Goal: Information Seeking & Learning: Find specific fact

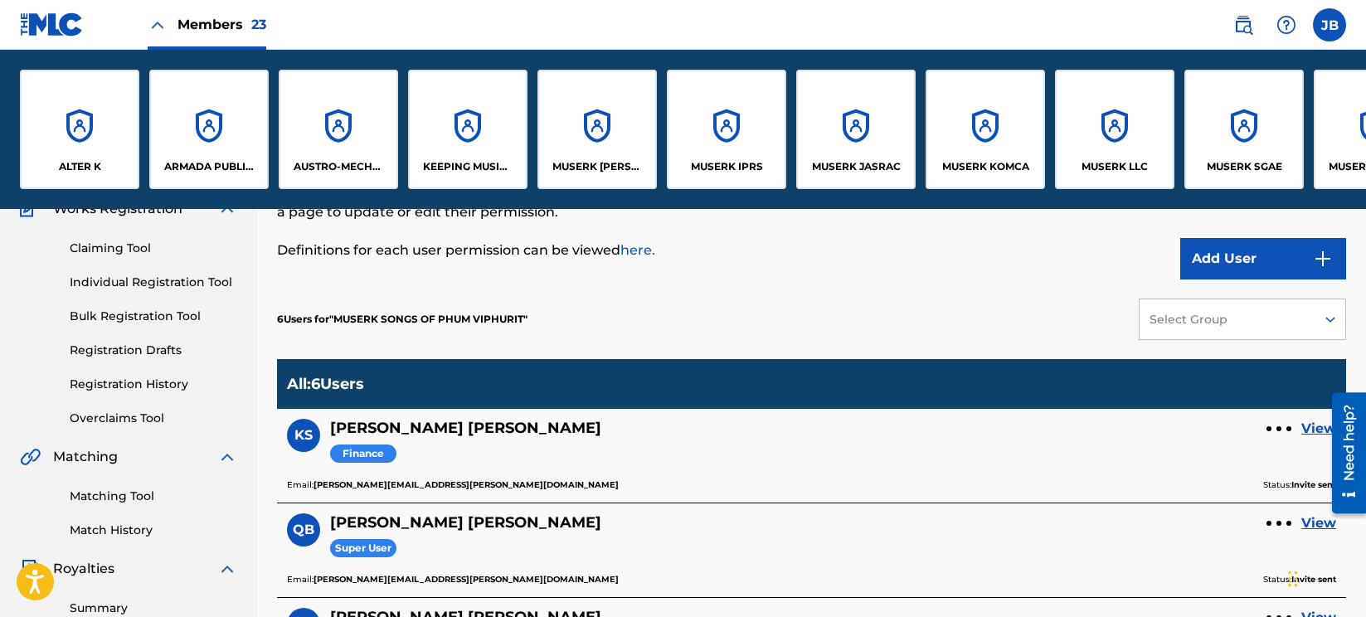
scroll to position [0, 1640]
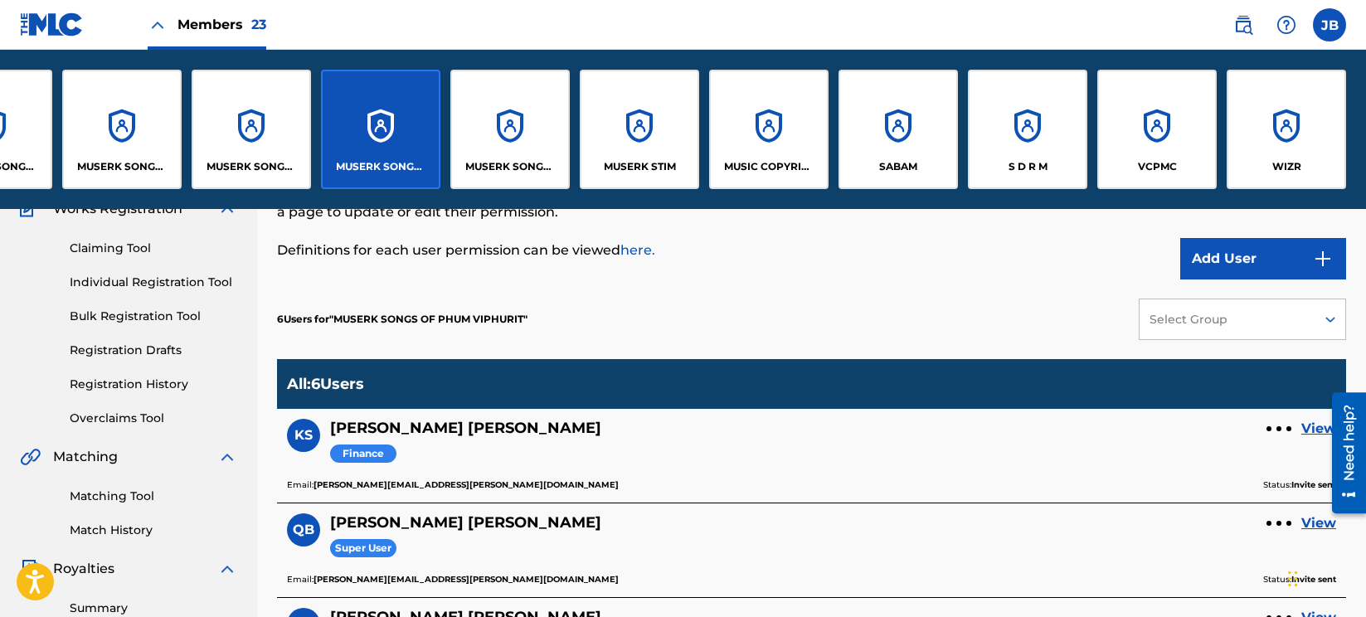
click at [1244, 19] on img at bounding box center [1244, 25] width 20 height 20
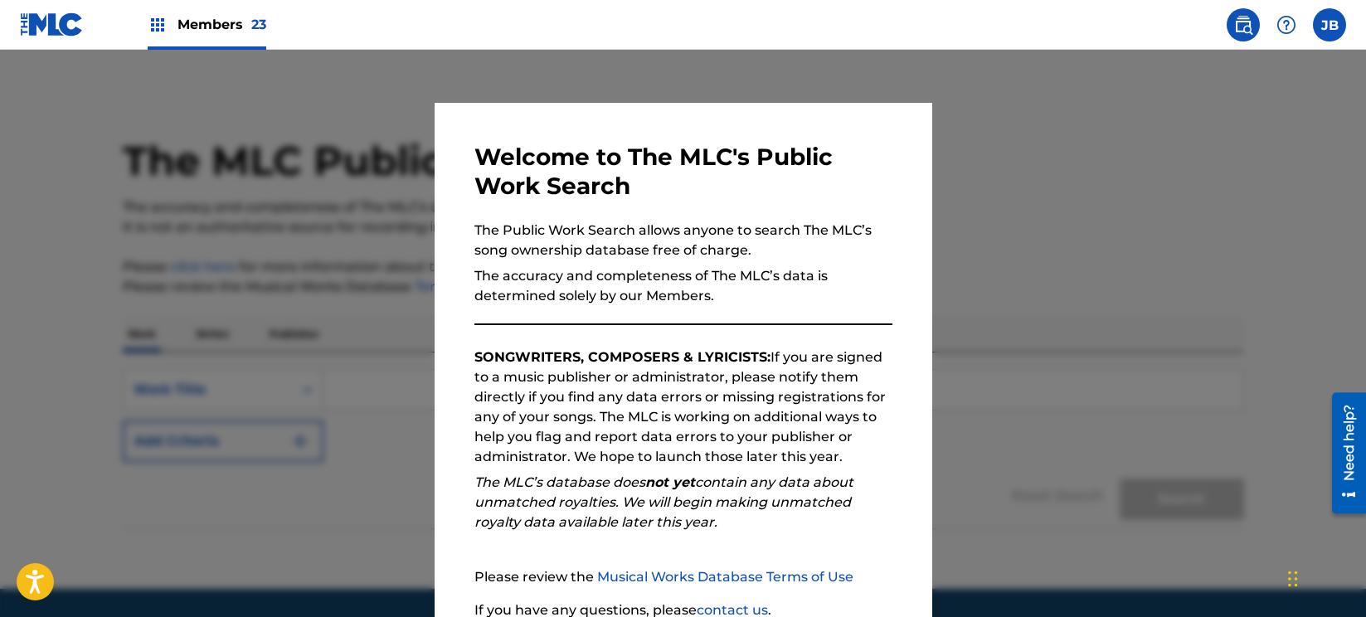
scroll to position [142, 0]
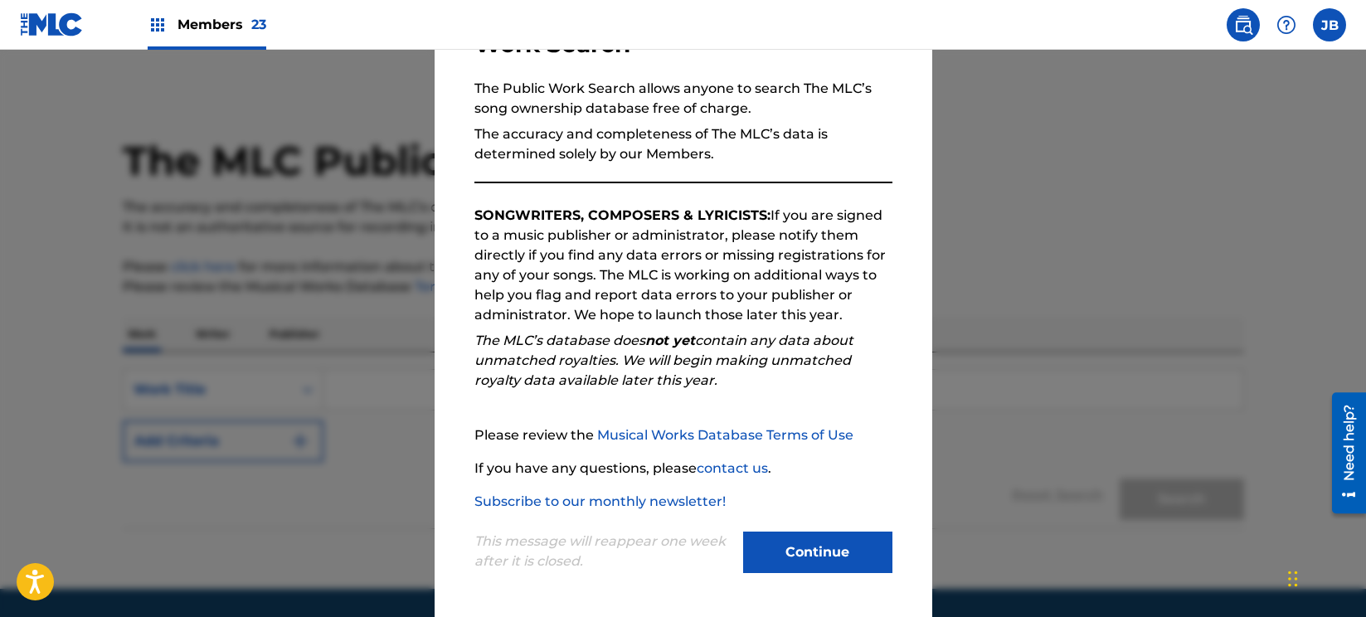
click at [840, 557] on button "Continue" at bounding box center [817, 552] width 149 height 41
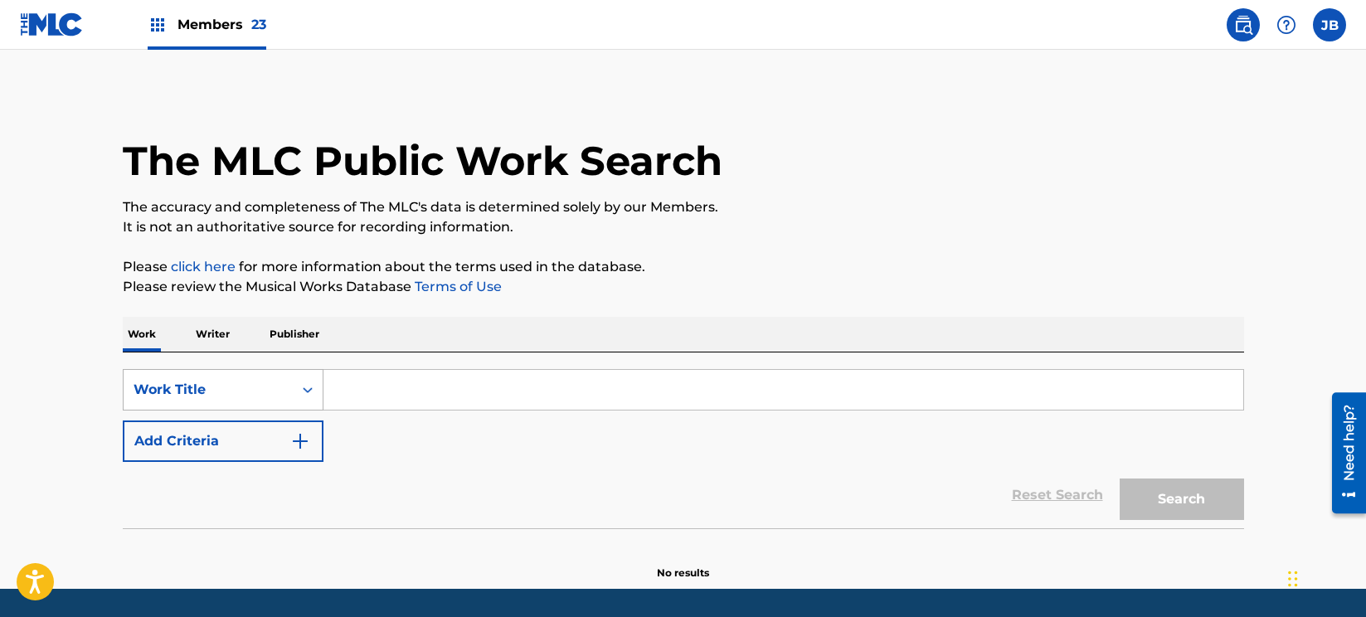
click at [286, 386] on div "Work Title" at bounding box center [223, 389] width 201 height 41
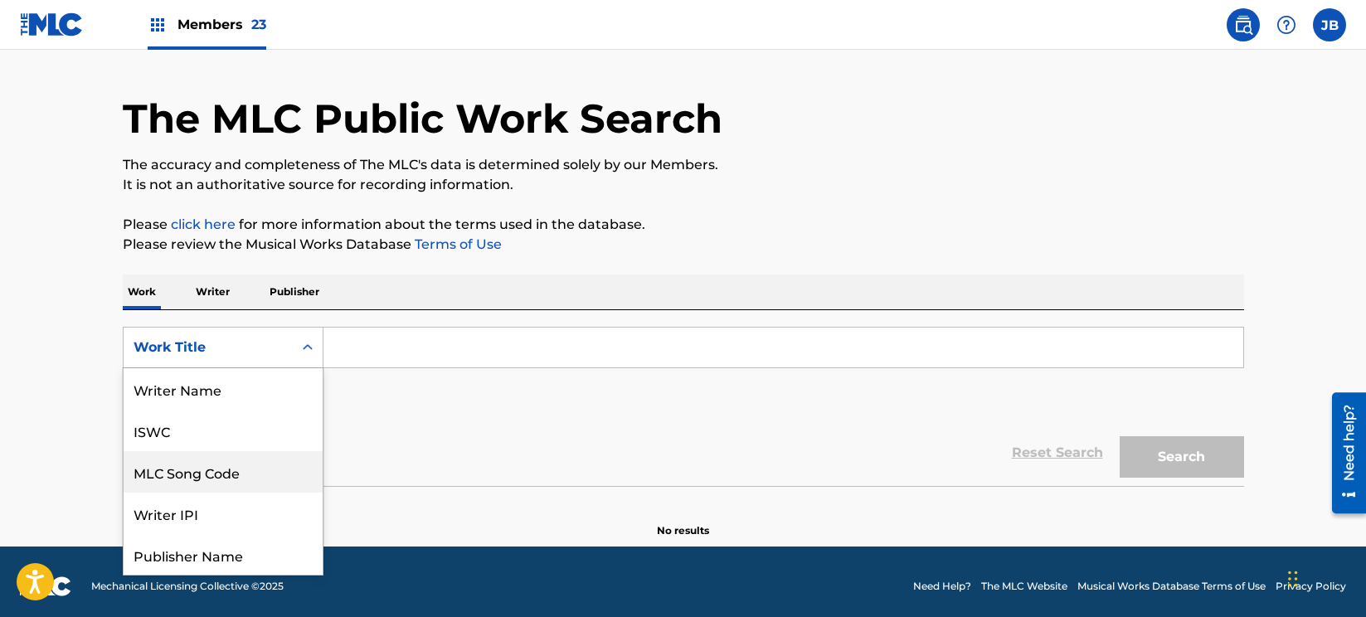
scroll to position [83, 0]
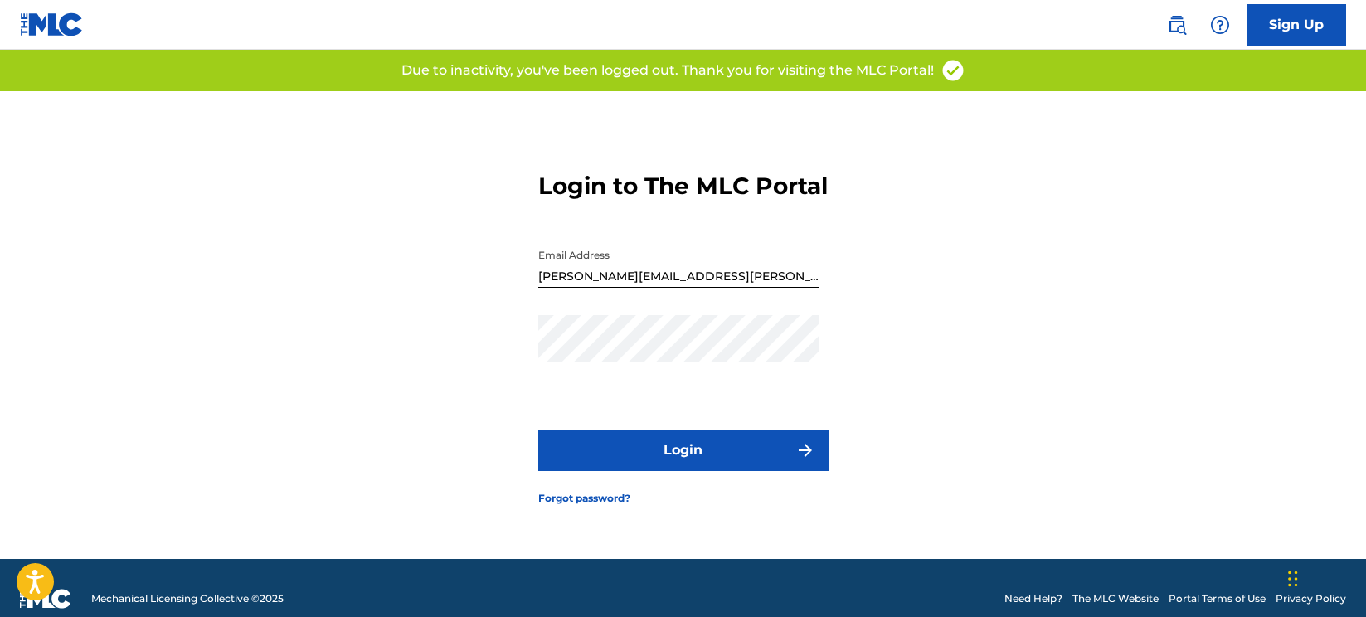
click at [1167, 27] on img at bounding box center [1177, 25] width 20 height 20
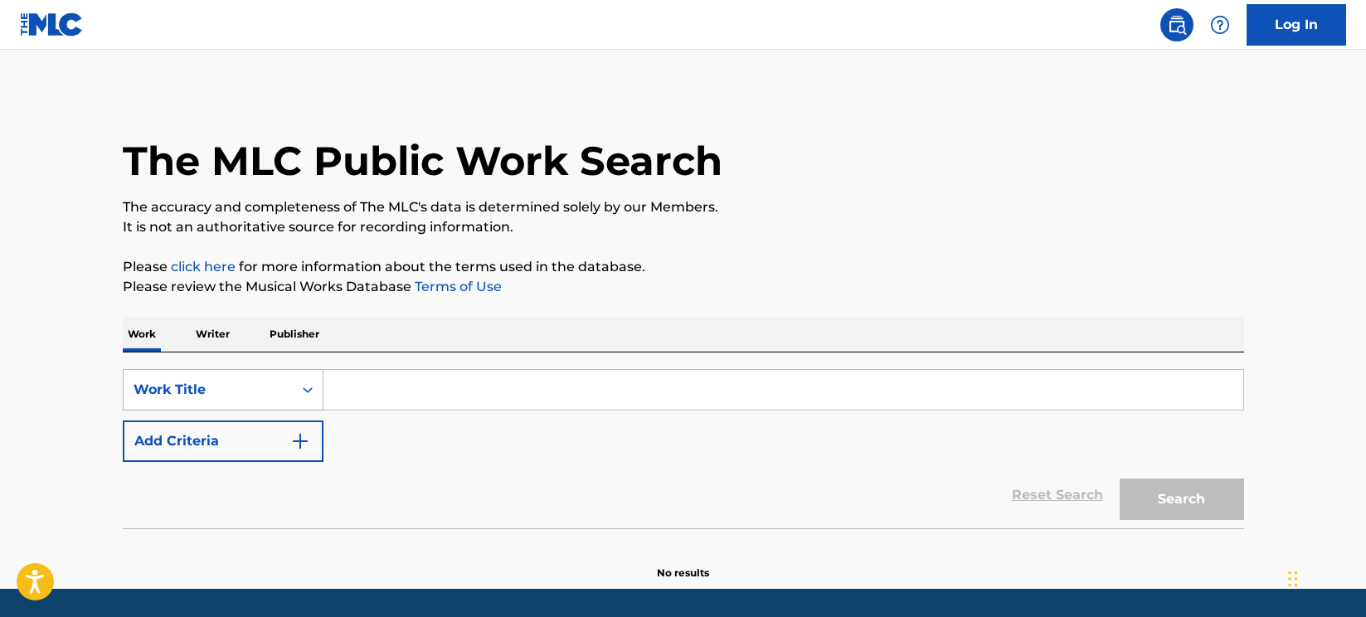
click at [304, 396] on div "Work Title" at bounding box center [223, 389] width 201 height 41
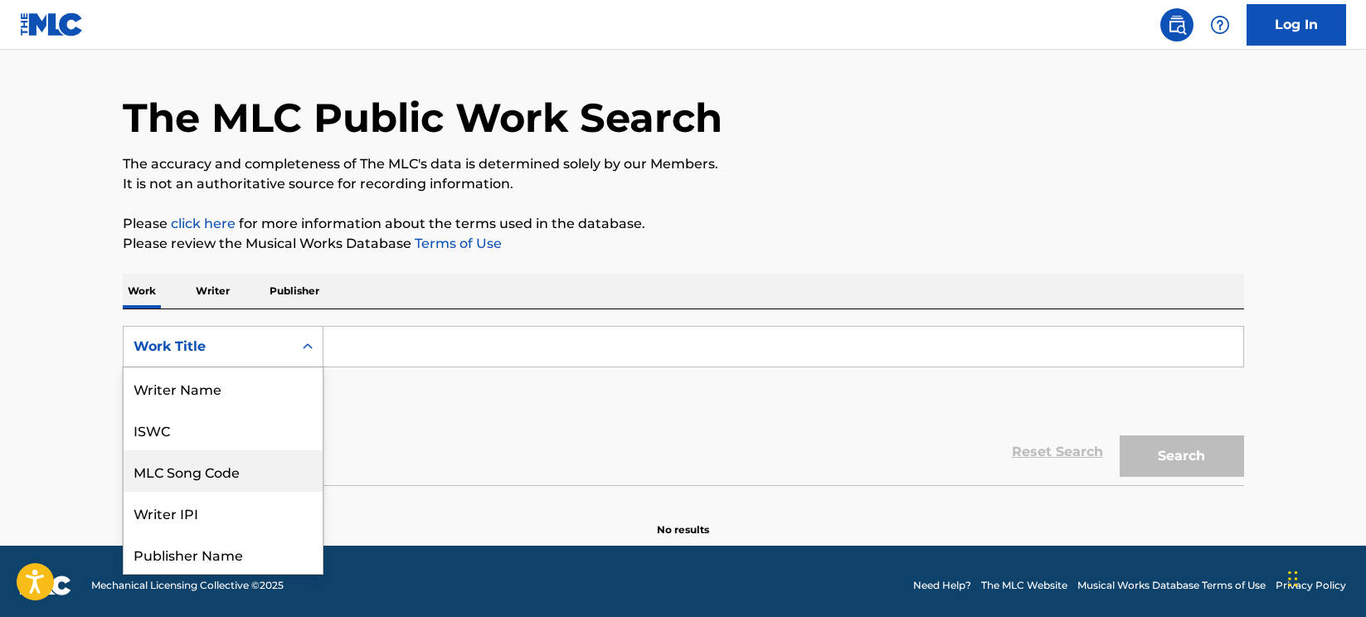
scroll to position [83, 0]
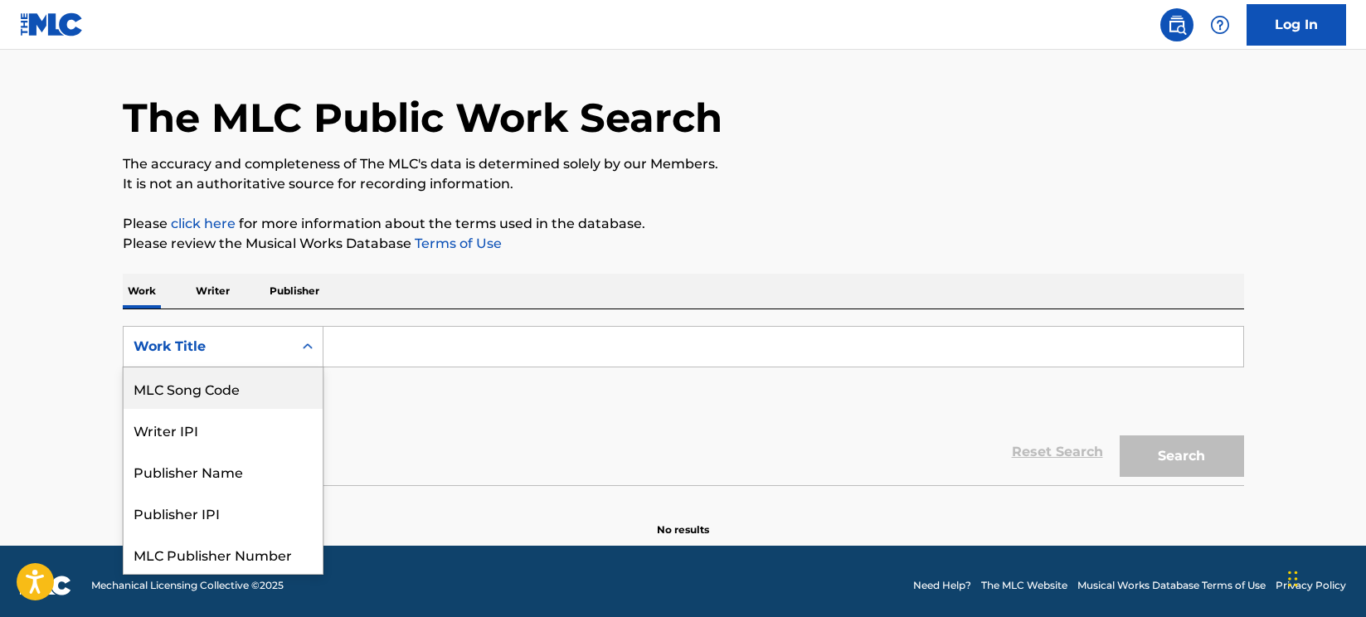
click at [263, 392] on div "MLC Song Code" at bounding box center [223, 388] width 199 height 41
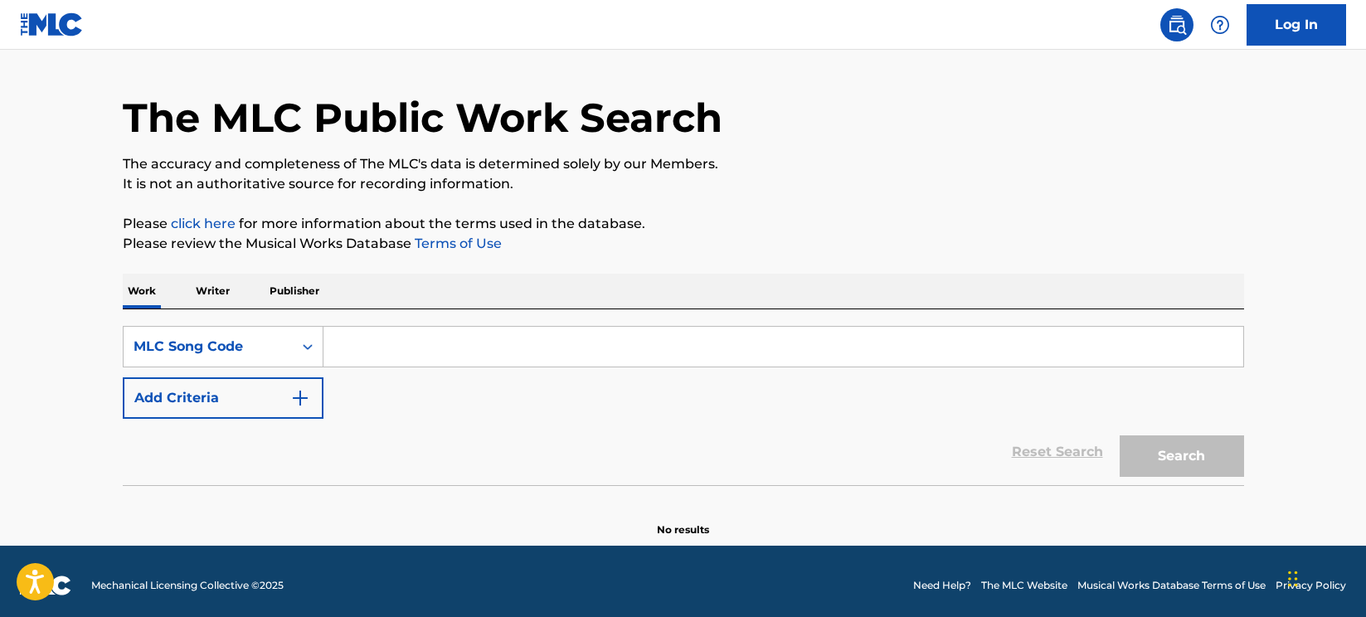
click at [404, 336] on input "Search Form" at bounding box center [784, 347] width 920 height 40
paste input "AW4SLS"
type input "AW4SLS"
click at [1171, 476] on div "Search" at bounding box center [1178, 452] width 133 height 66
drag, startPoint x: 1163, startPoint y: 468, endPoint x: 1148, endPoint y: 468, distance: 14.9
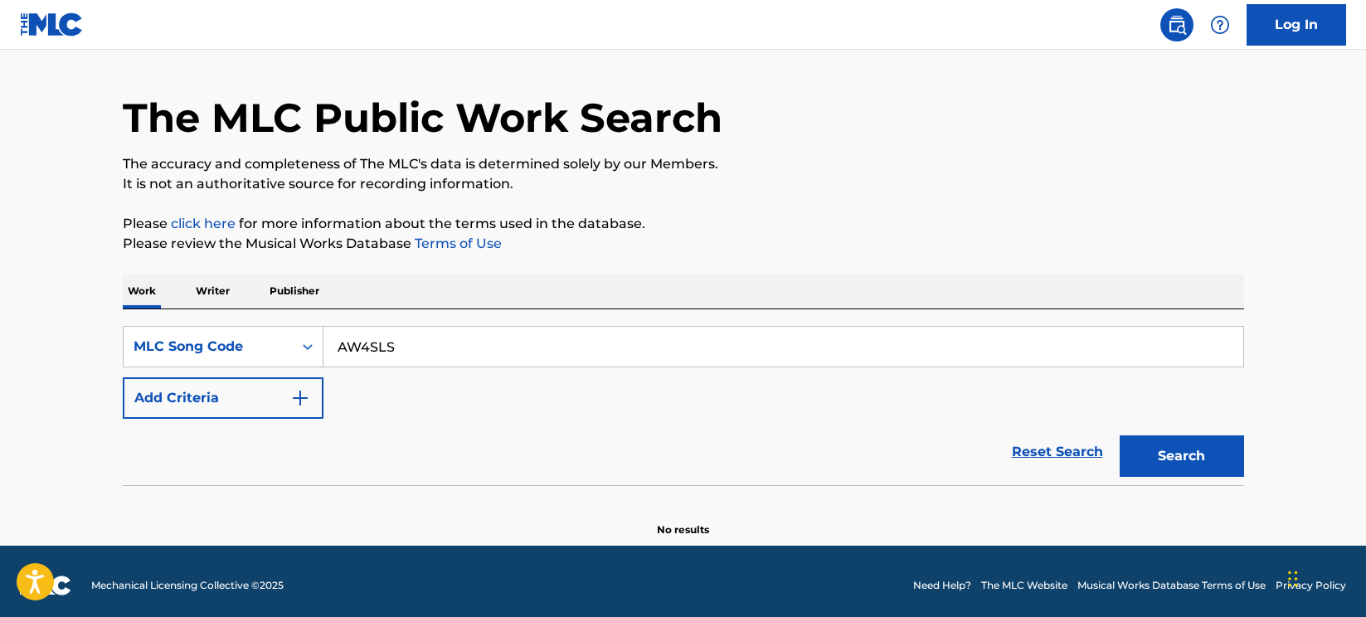
click at [1162, 467] on button "Search" at bounding box center [1182, 456] width 124 height 41
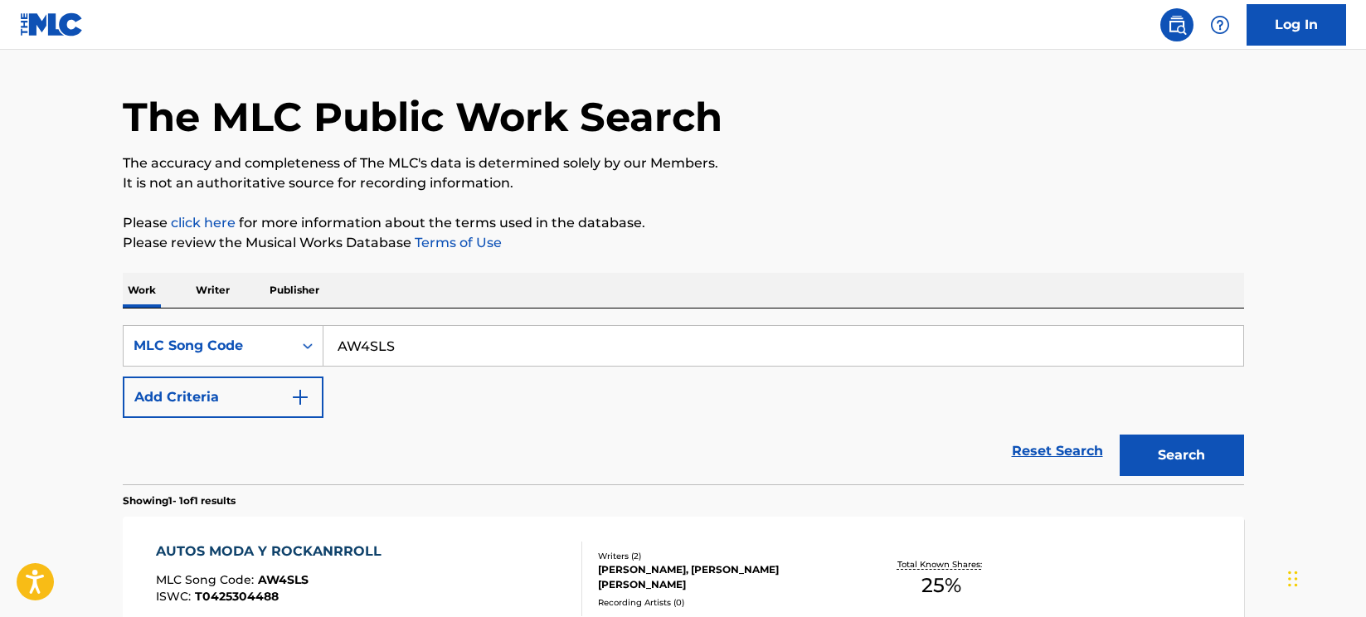
scroll to position [234, 0]
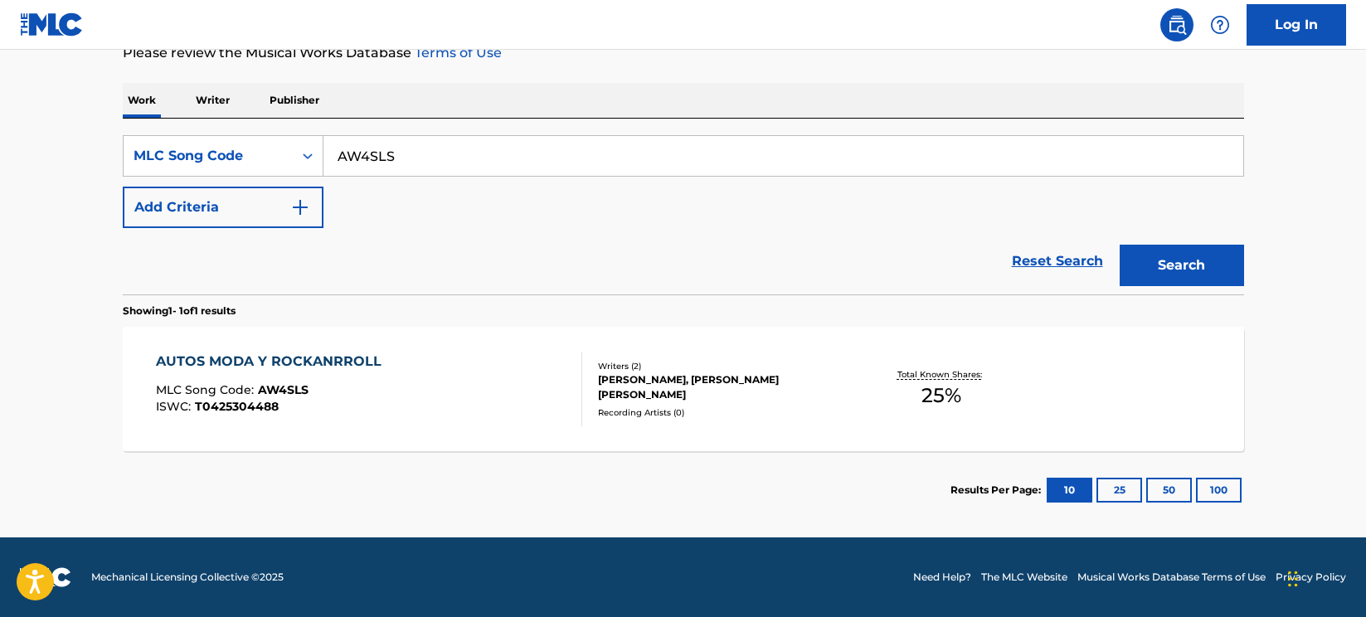
click at [477, 387] on div "AUTOS MODA Y ROCKANRROLL MLC Song Code : AW4SLS ISWC : T0425304488" at bounding box center [369, 389] width 426 height 75
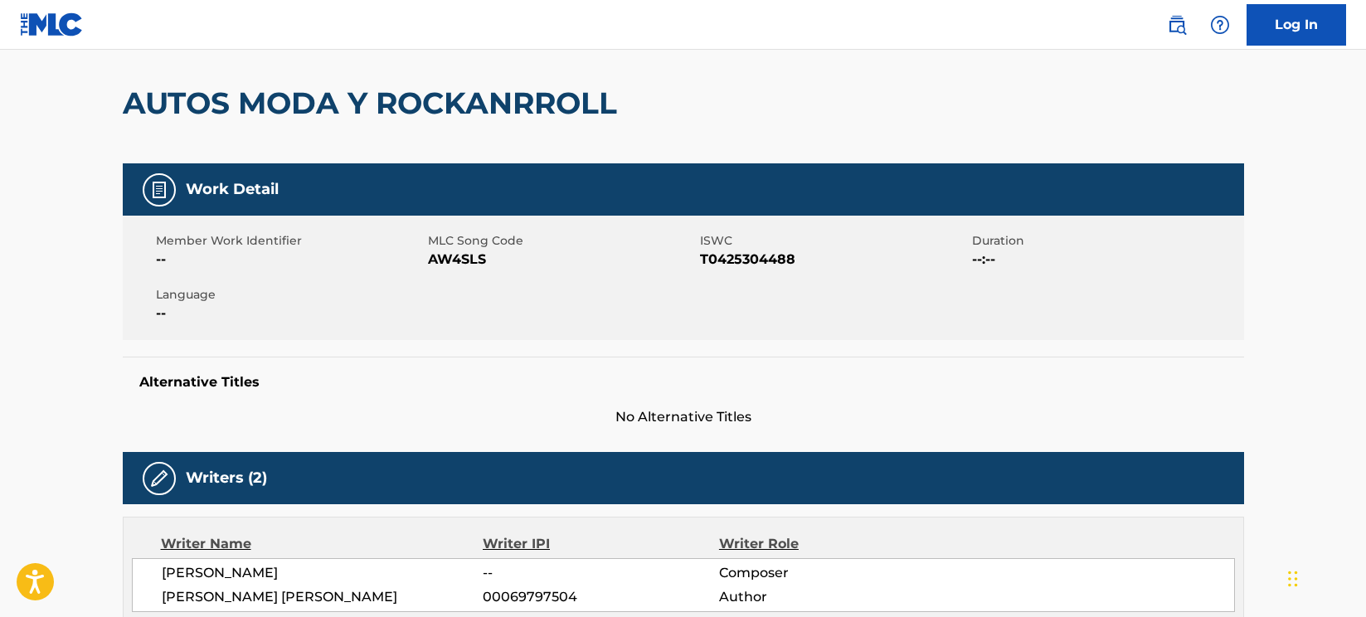
scroll to position [206, 0]
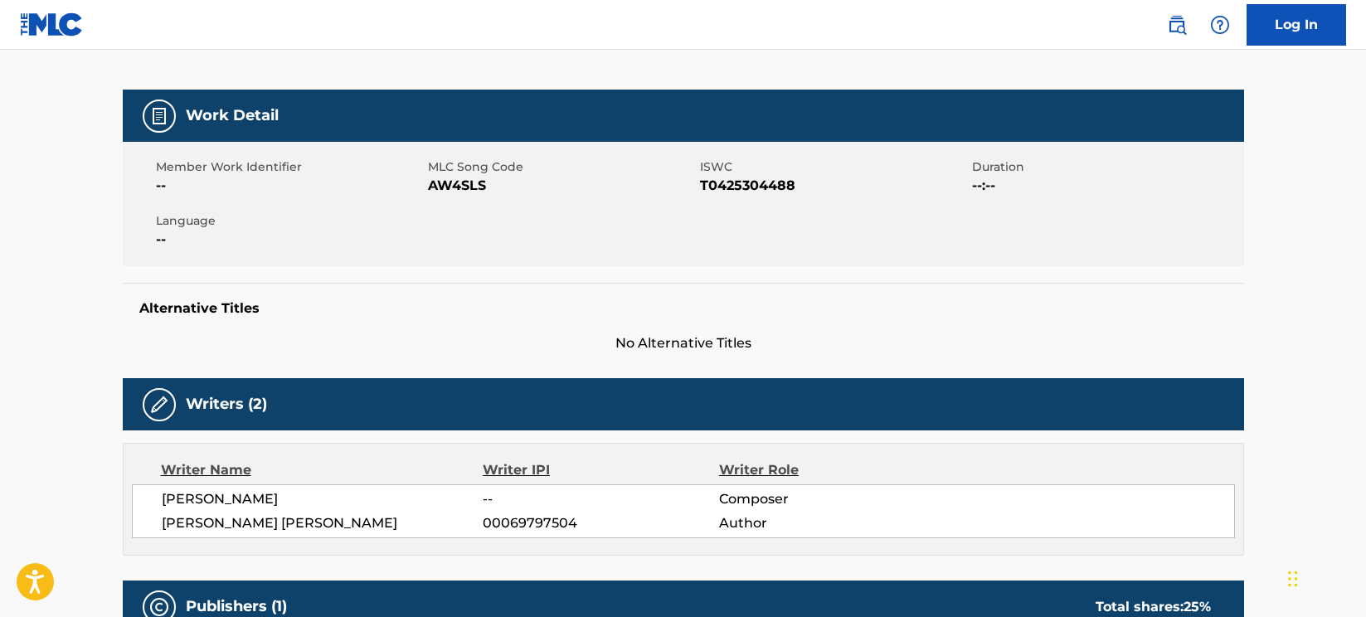
click at [737, 193] on span "T0425304488" at bounding box center [834, 186] width 268 height 20
copy span "T0425304488"
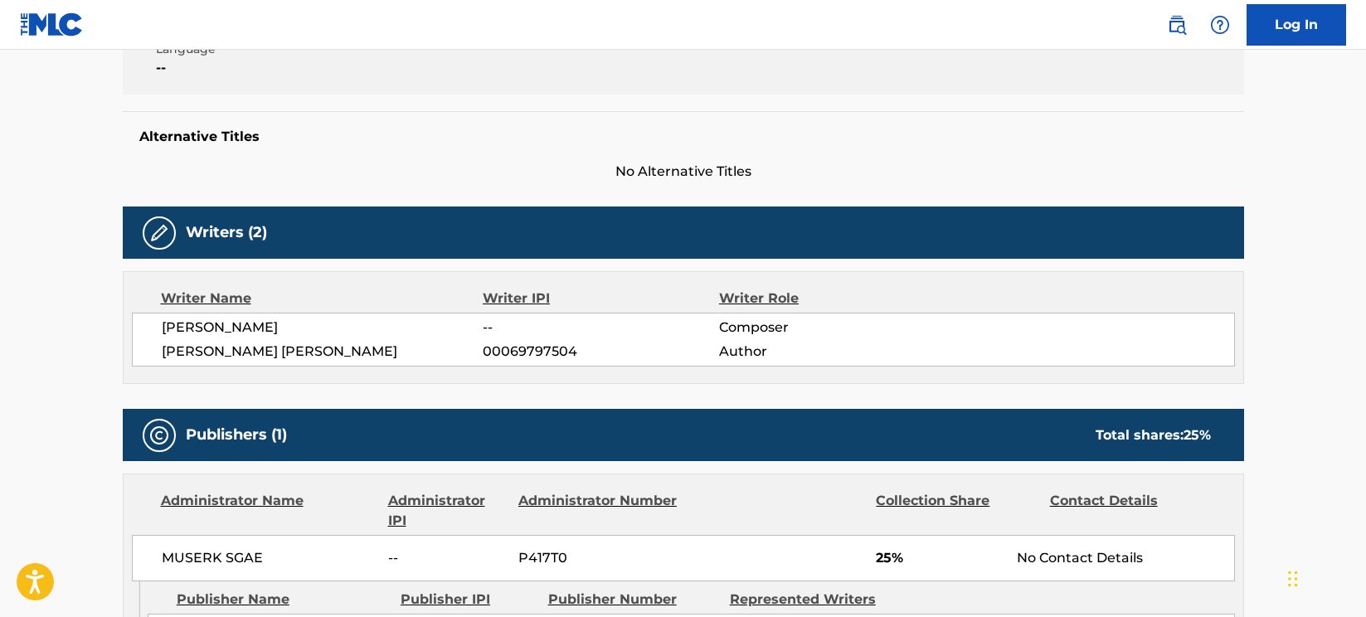
scroll to position [0, 0]
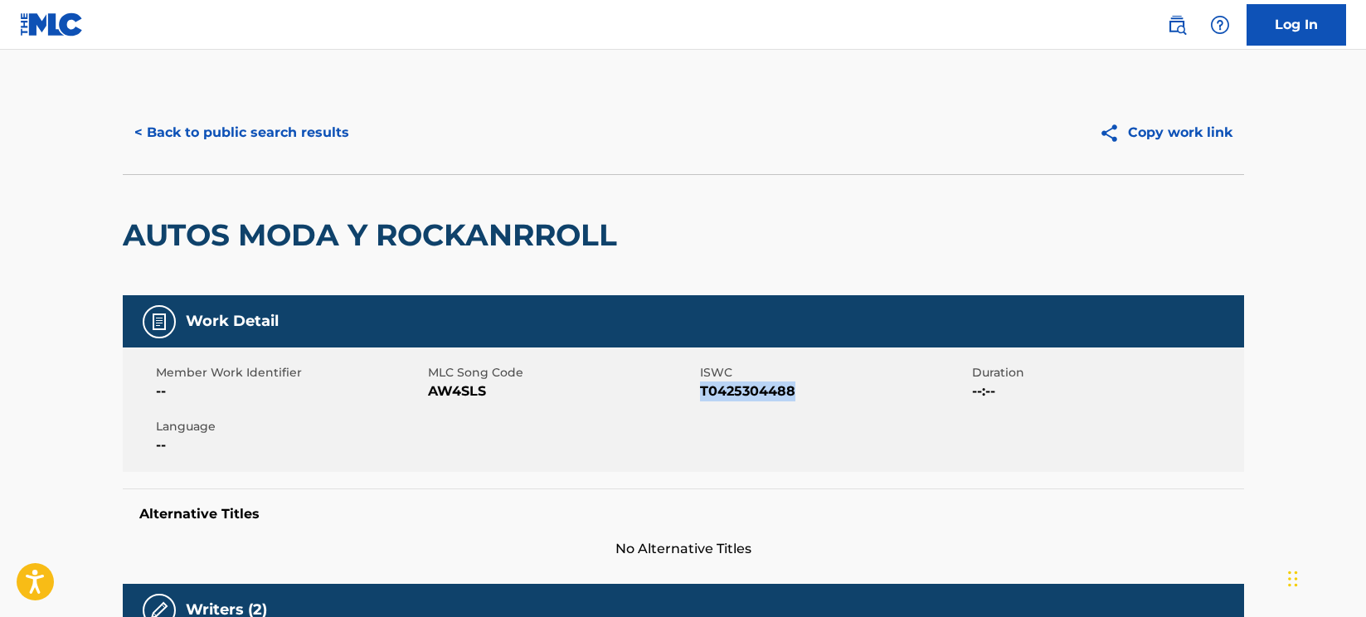
click at [740, 390] on span "T0425304488" at bounding box center [834, 392] width 268 height 20
click at [1179, 28] on img at bounding box center [1177, 25] width 20 height 20
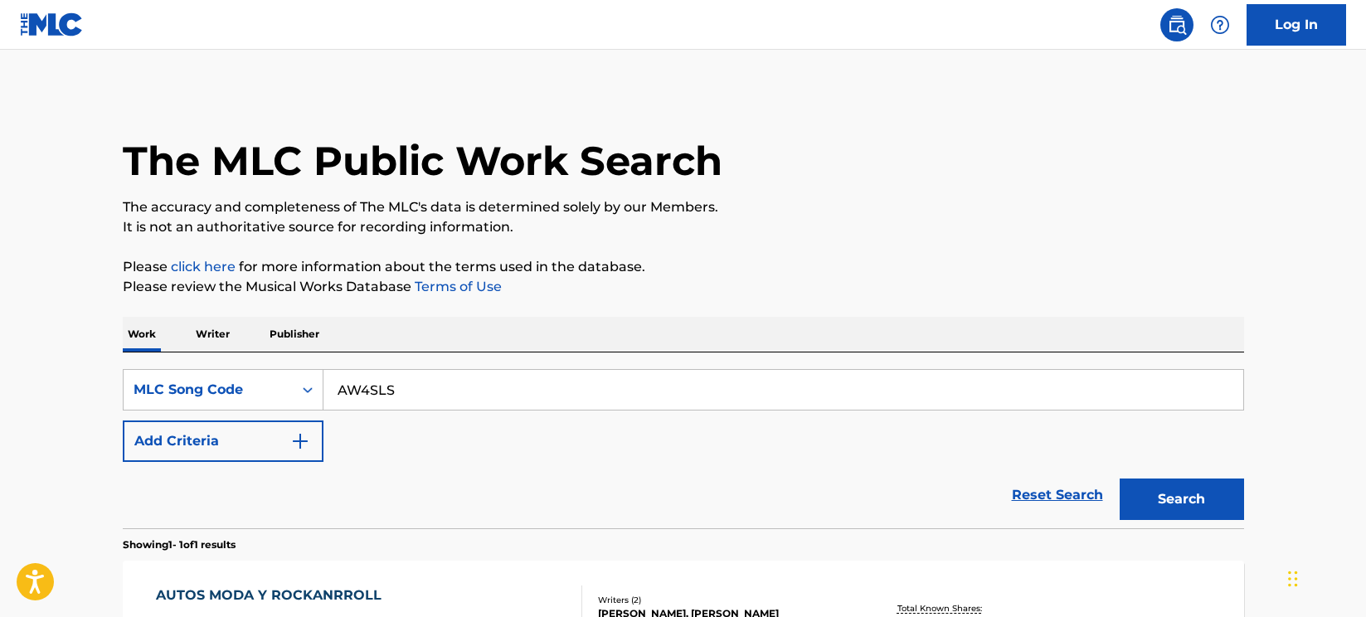
click at [365, 380] on input "AW4SLS" at bounding box center [784, 390] width 920 height 40
click at [363, 380] on input "AW4SLS" at bounding box center [784, 390] width 920 height 40
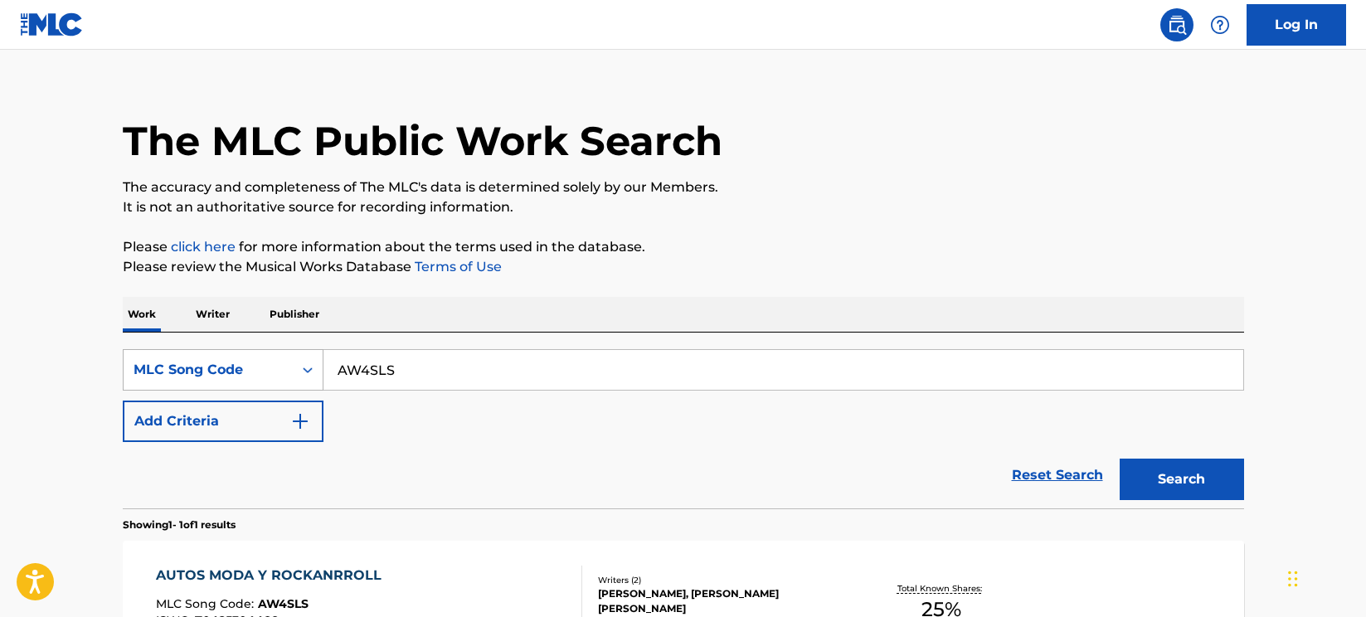
click at [285, 391] on div "MLC Song Code" at bounding box center [223, 369] width 201 height 41
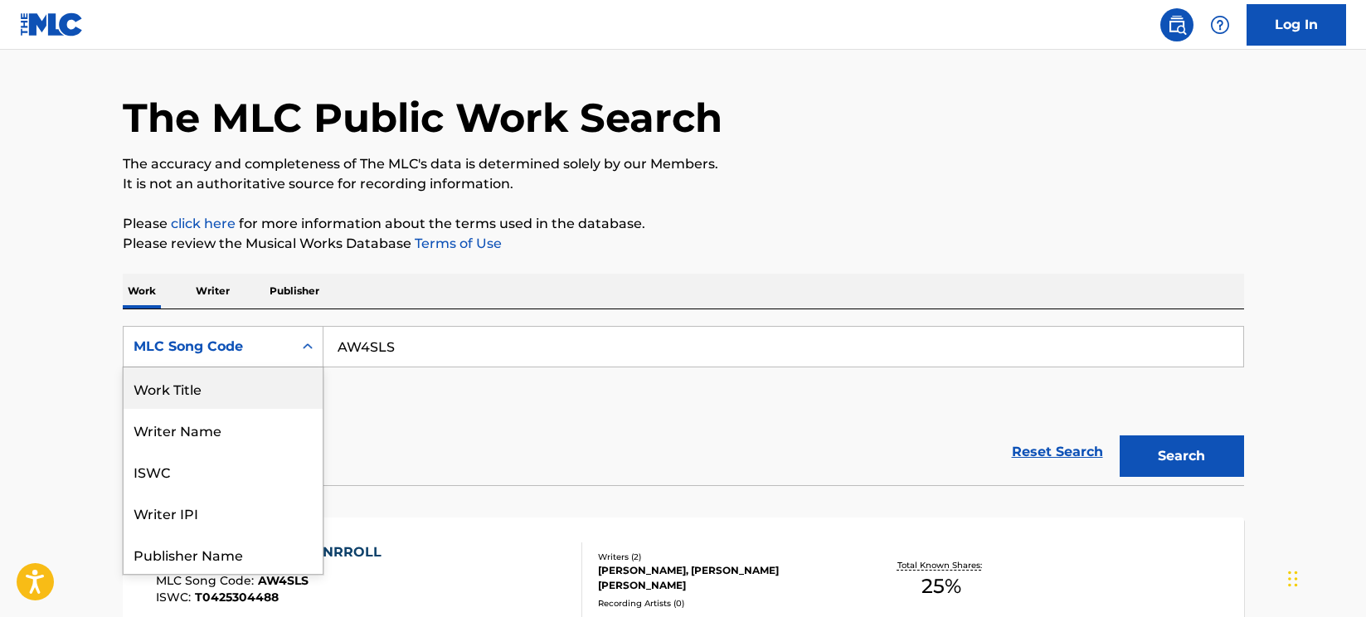
click at [220, 401] on div "Work Title" at bounding box center [223, 388] width 199 height 41
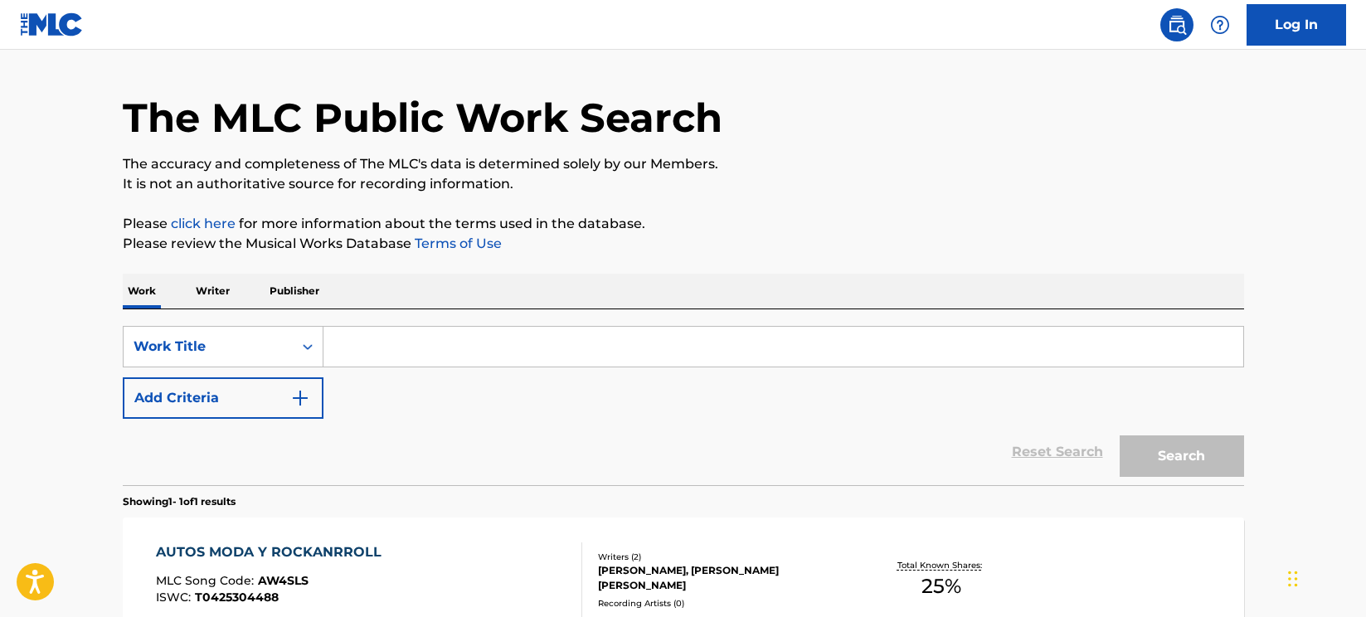
click at [382, 346] on input "Search Form" at bounding box center [784, 347] width 920 height 40
paste input "Perfect Night""
type input "Perfect Night""
click at [287, 397] on button "Add Criteria" at bounding box center [223, 397] width 201 height 41
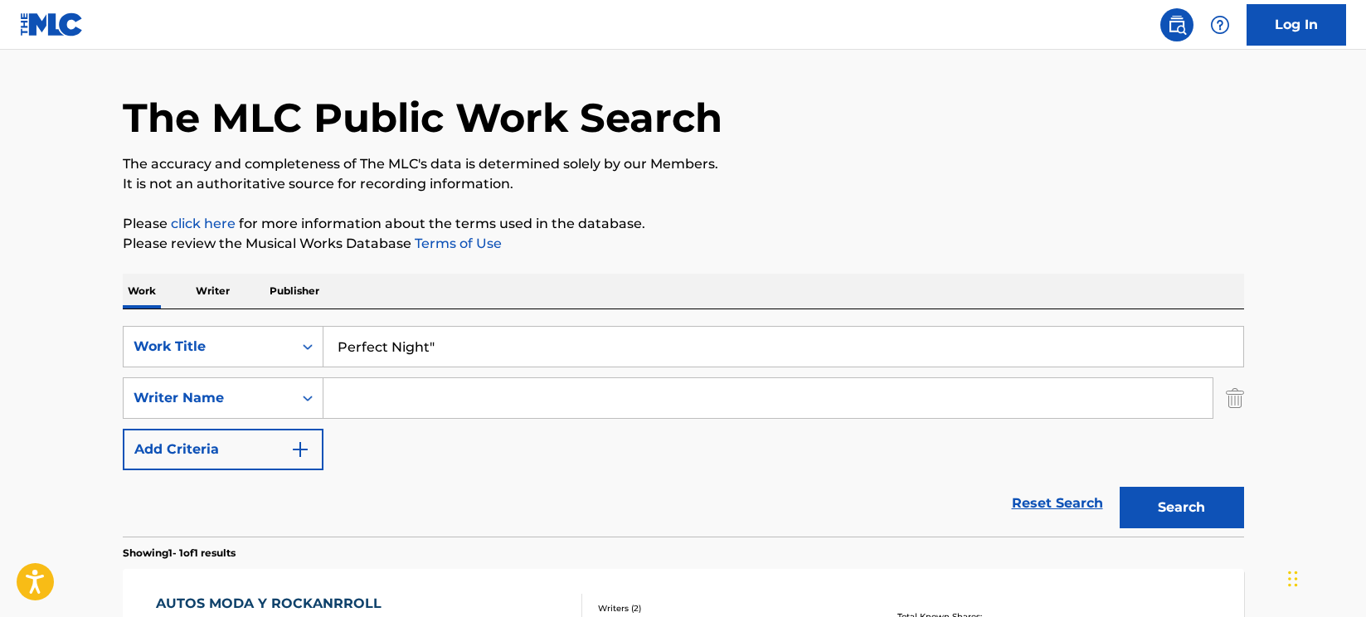
click at [389, 400] on input "Search Form" at bounding box center [768, 398] width 889 height 40
paste input "[PERSON_NAME]"
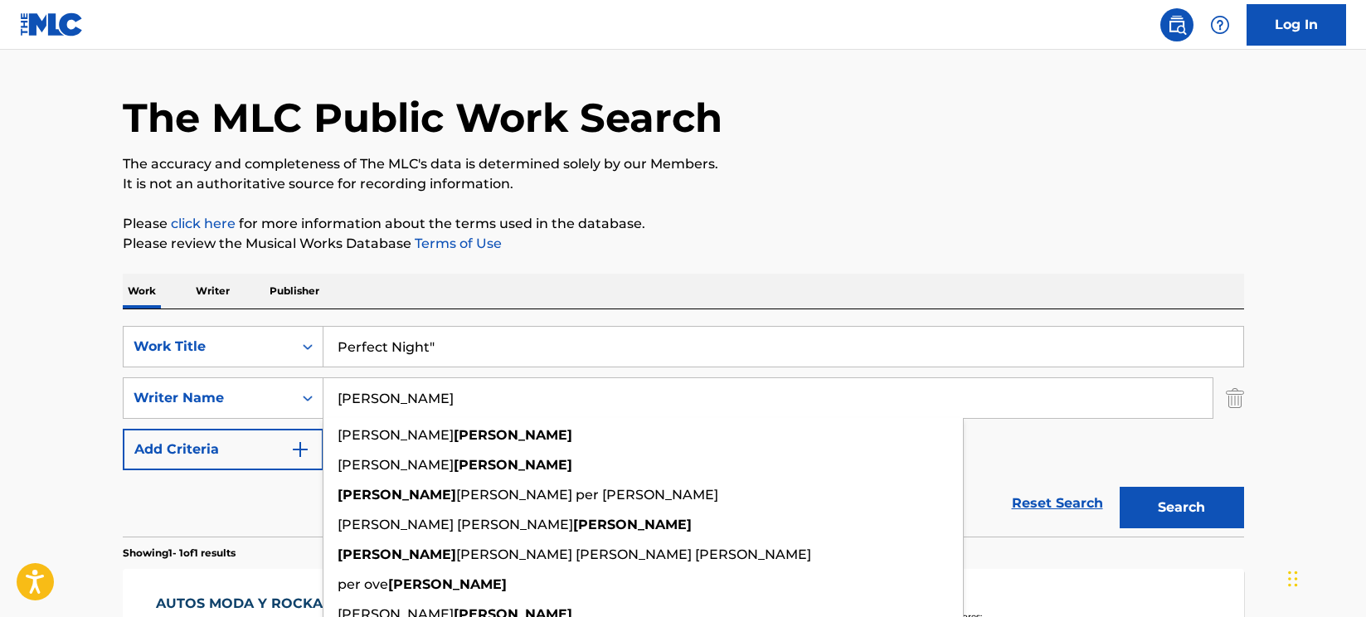
type input "[PERSON_NAME]"
click at [1193, 490] on button "Search" at bounding box center [1182, 507] width 124 height 41
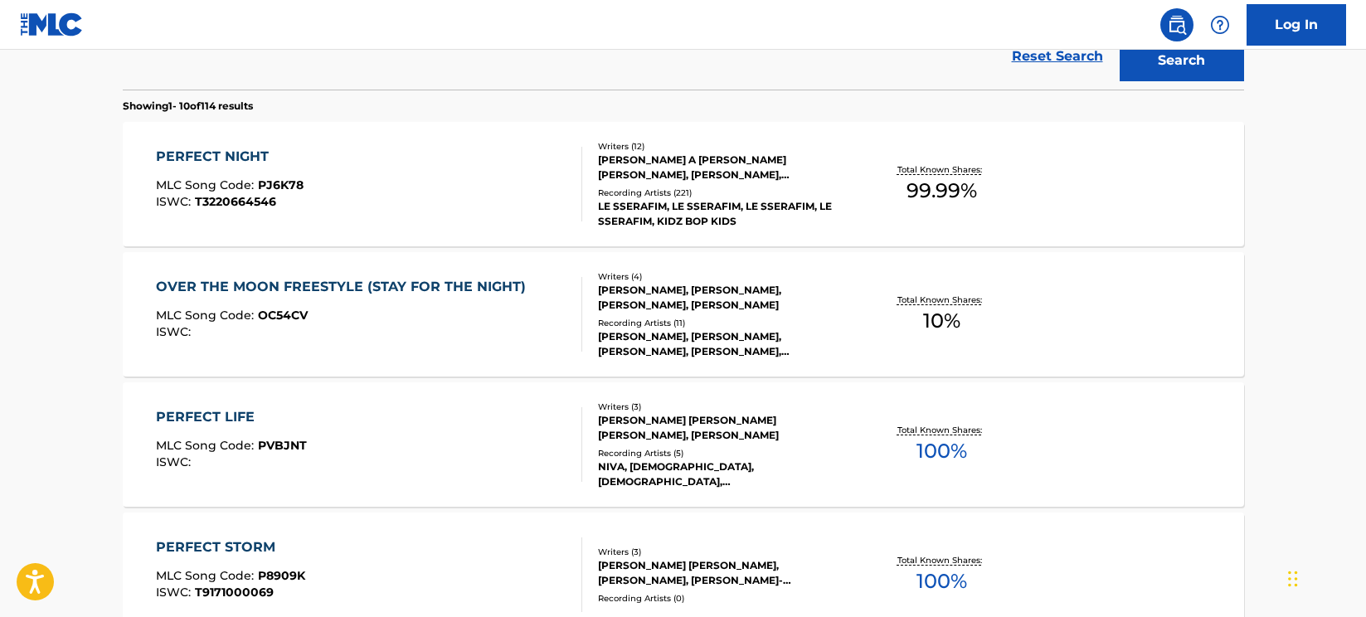
scroll to position [492, 0]
click at [401, 154] on div "PERFECT NIGHT MLC Song Code : PJ6K78 ISWC : T3220664546" at bounding box center [369, 182] width 426 height 75
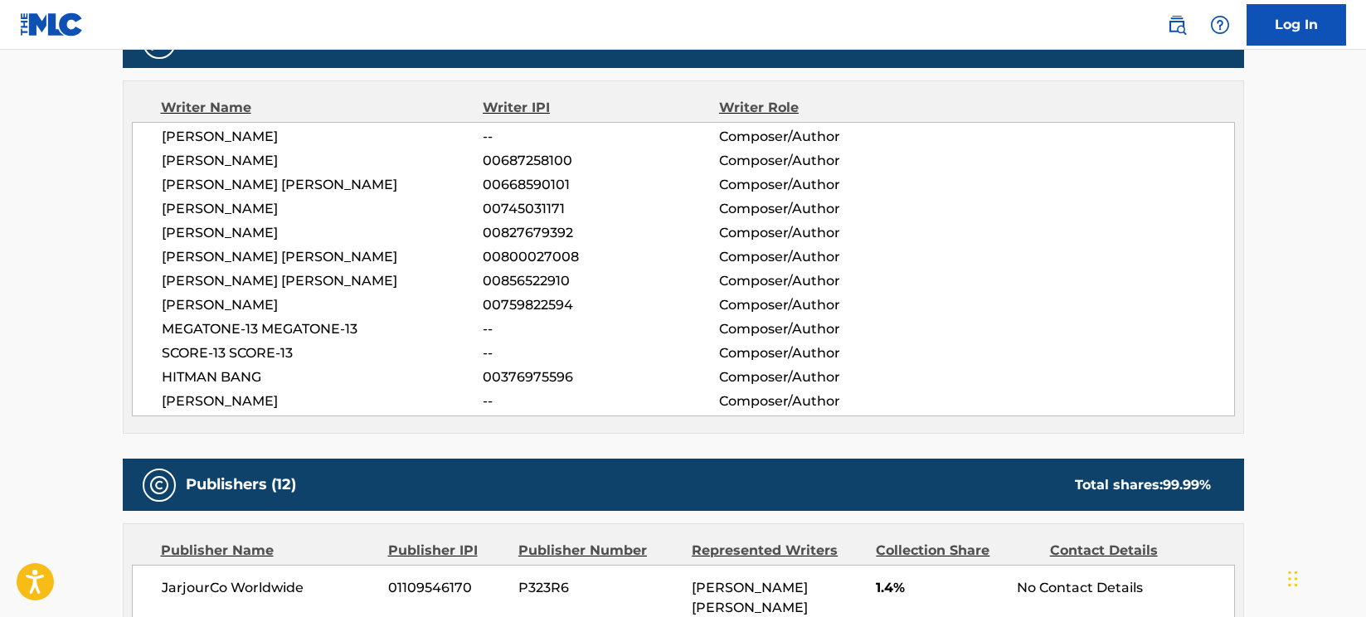
scroll to position [1054, 0]
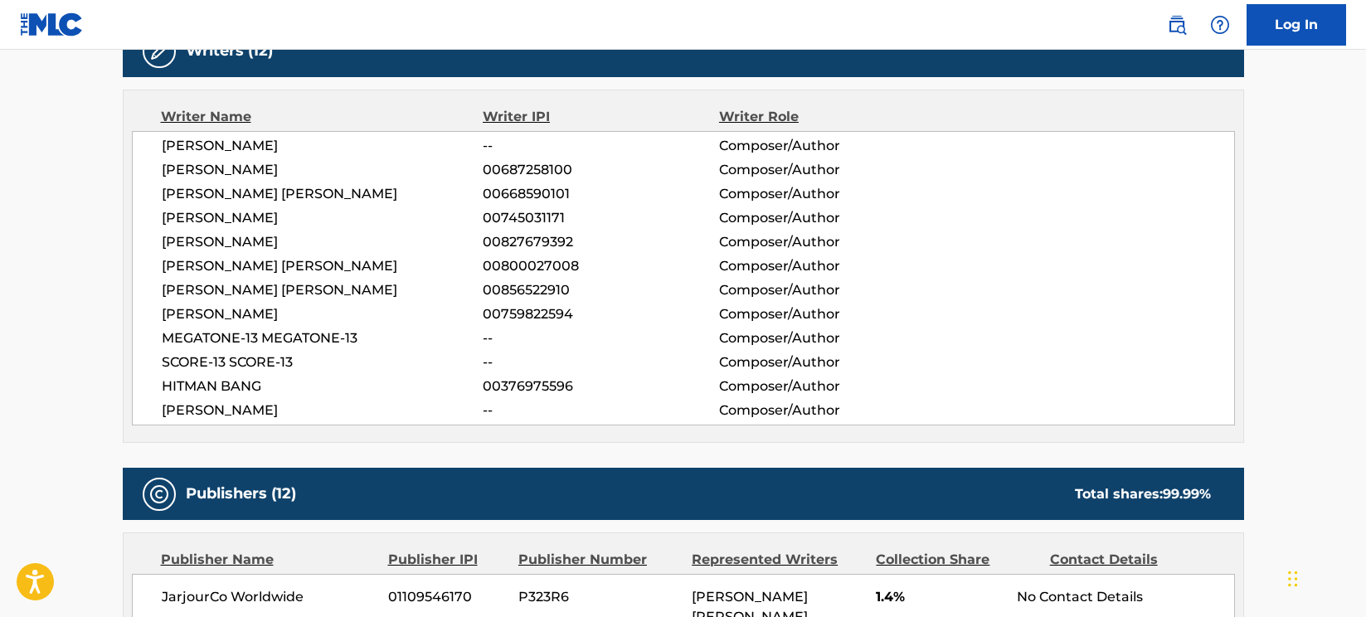
drag, startPoint x: 239, startPoint y: 311, endPoint x: 144, endPoint y: 309, distance: 94.6
click at [144, 309] on div "[PERSON_NAME] -- Composer/Author [PERSON_NAME] 00687258100 Composer/Author [PER…" at bounding box center [683, 278] width 1103 height 295
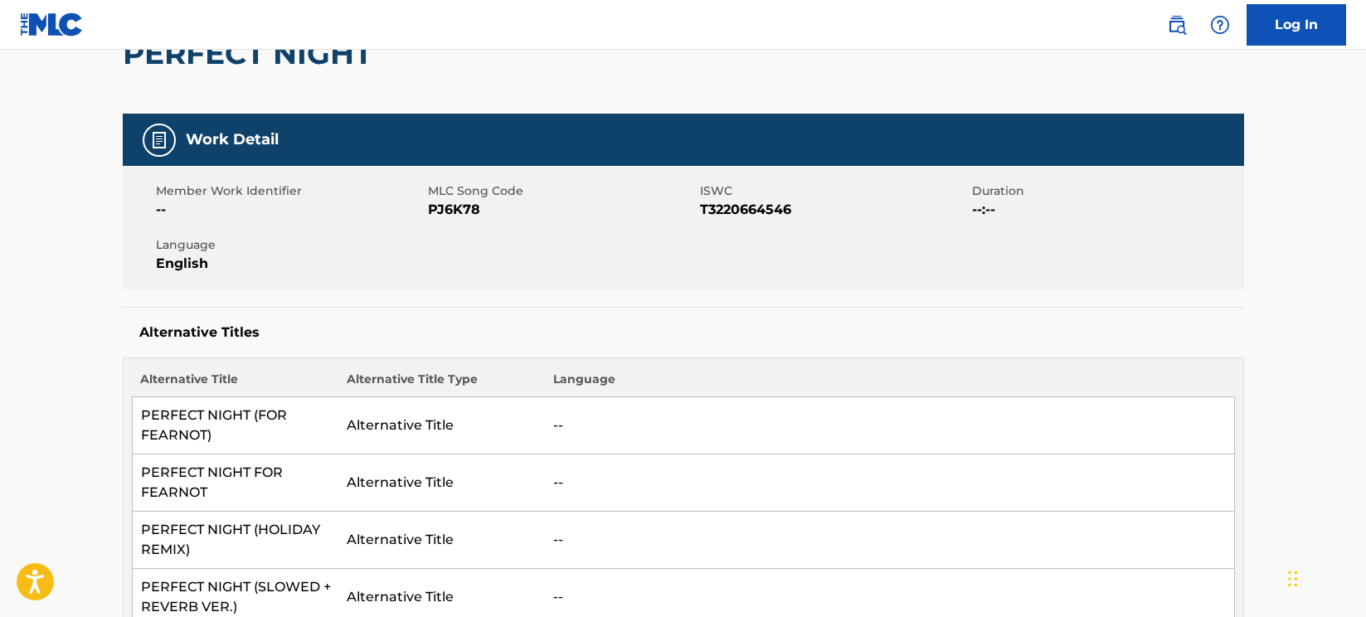
scroll to position [0, 0]
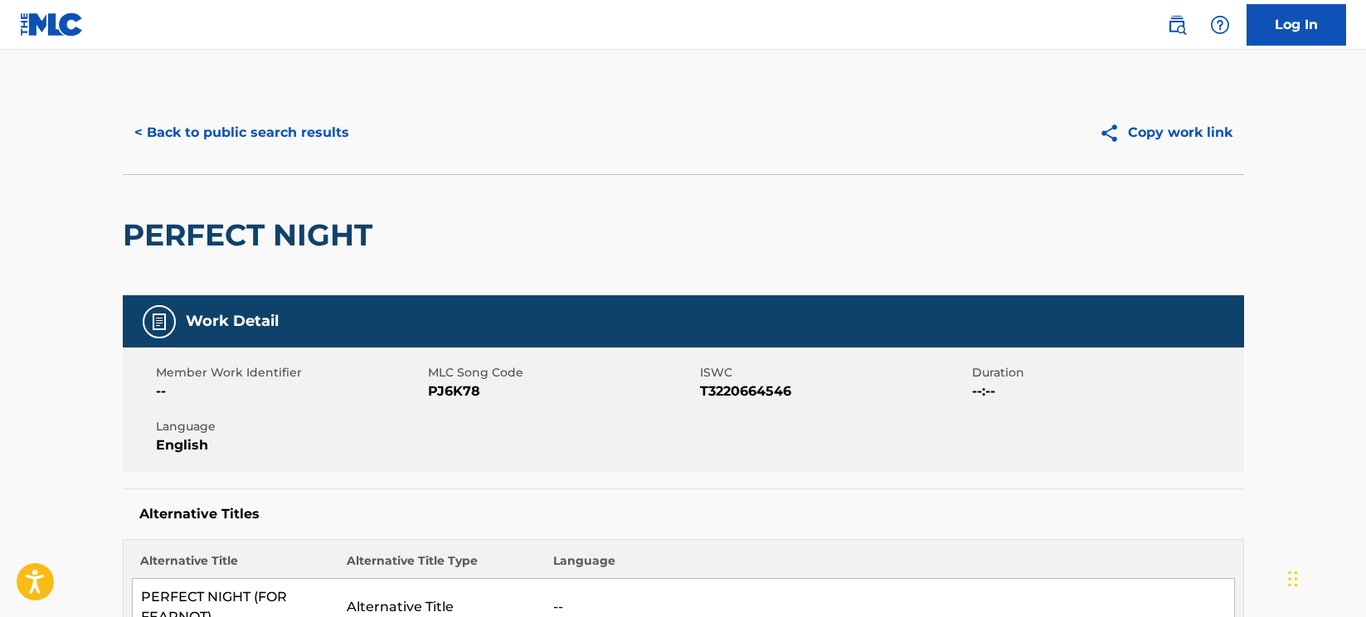
click at [773, 389] on span "T3220664546" at bounding box center [834, 392] width 268 height 20
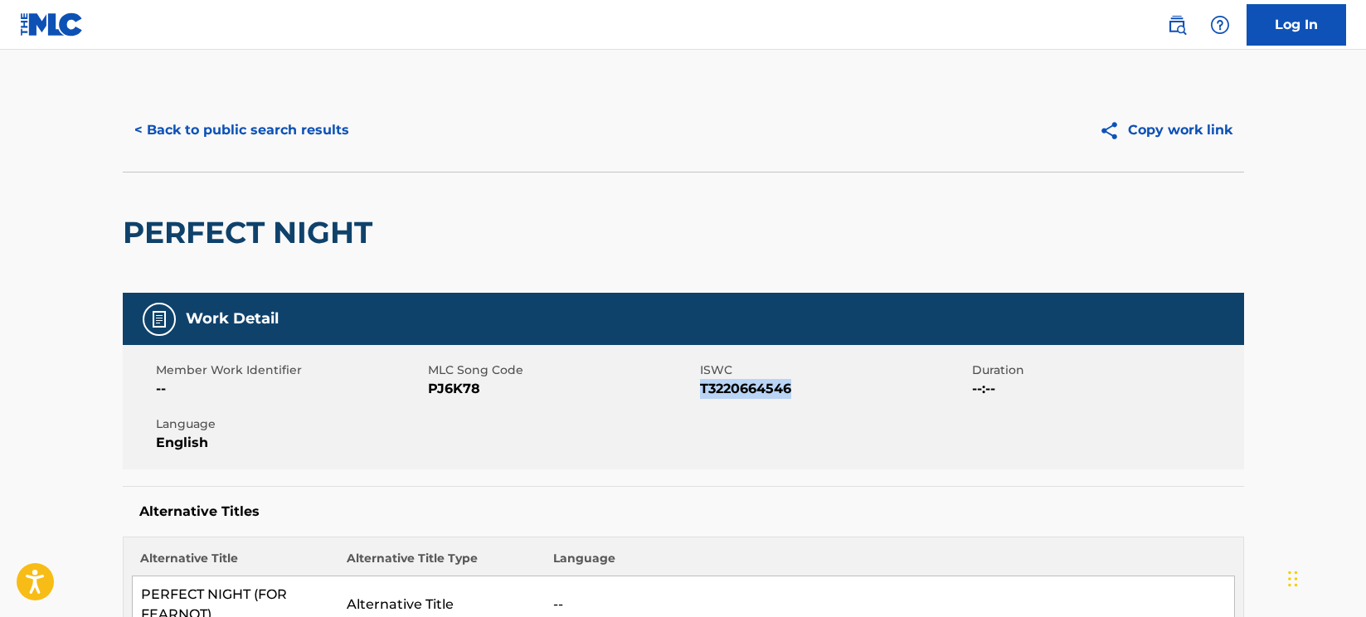
copy span "T3220664546"
click at [452, 387] on span "PJ6K78" at bounding box center [562, 389] width 268 height 20
copy span "PJ6K78"
